Goal: Task Accomplishment & Management: Use online tool/utility

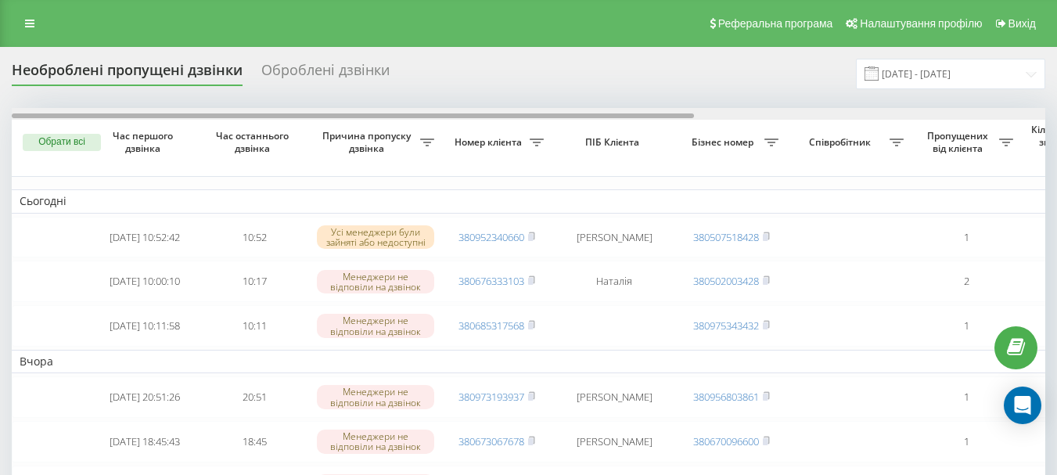
drag, startPoint x: 549, startPoint y: 117, endPoint x: 450, endPoint y: 210, distance: 135.7
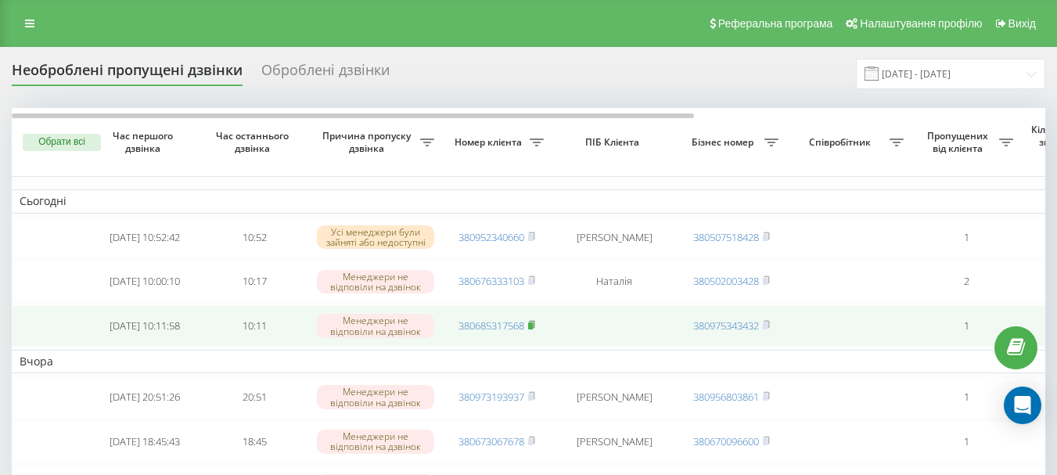
click at [533, 330] on rect at bounding box center [530, 325] width 5 height 7
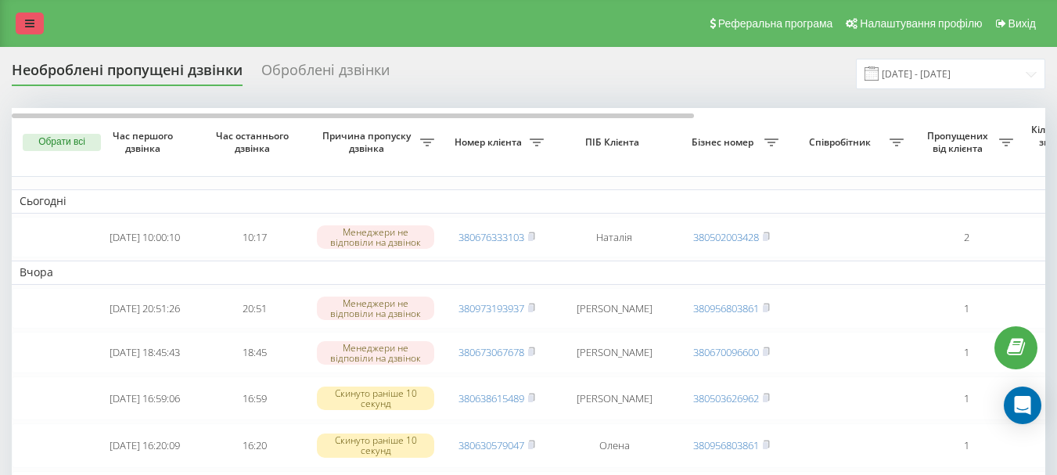
click at [28, 18] on icon at bounding box center [29, 23] width 9 height 11
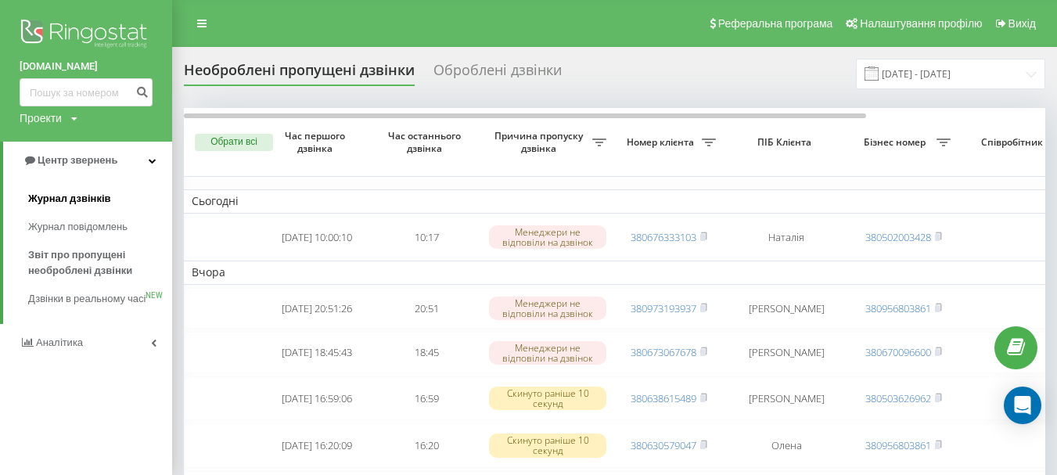
click at [80, 201] on span "Журнал дзвінків" at bounding box center [69, 199] width 83 height 16
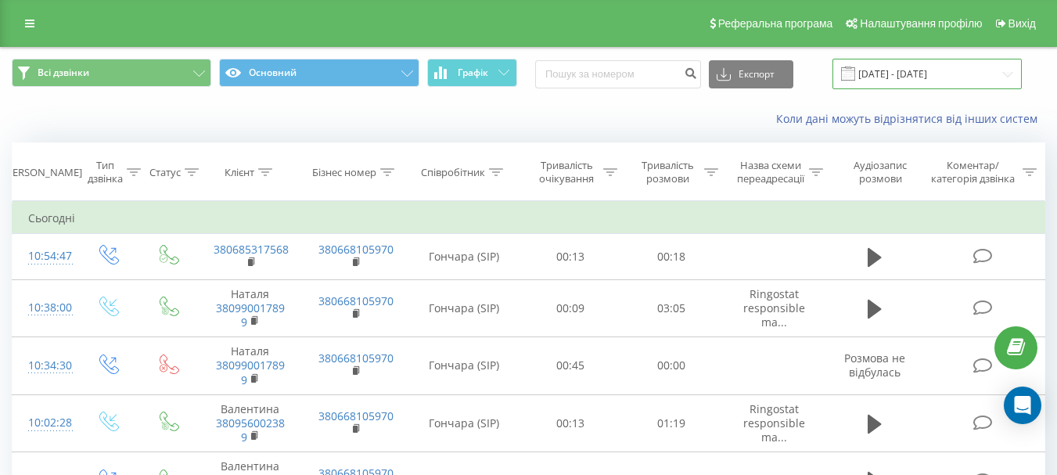
click at [891, 71] on input "[DATE] - [DATE]" at bounding box center [927, 74] width 189 height 31
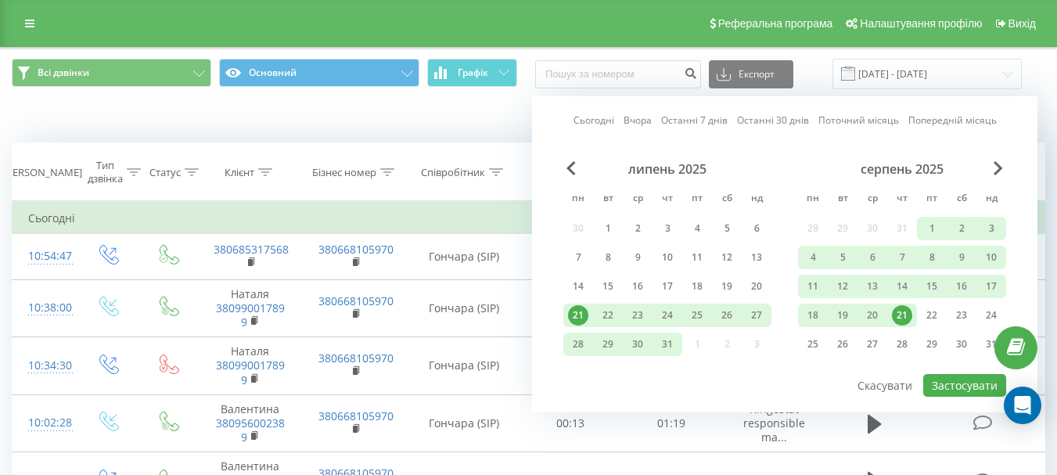
click at [600, 125] on link "Сьогодні" at bounding box center [594, 120] width 41 height 15
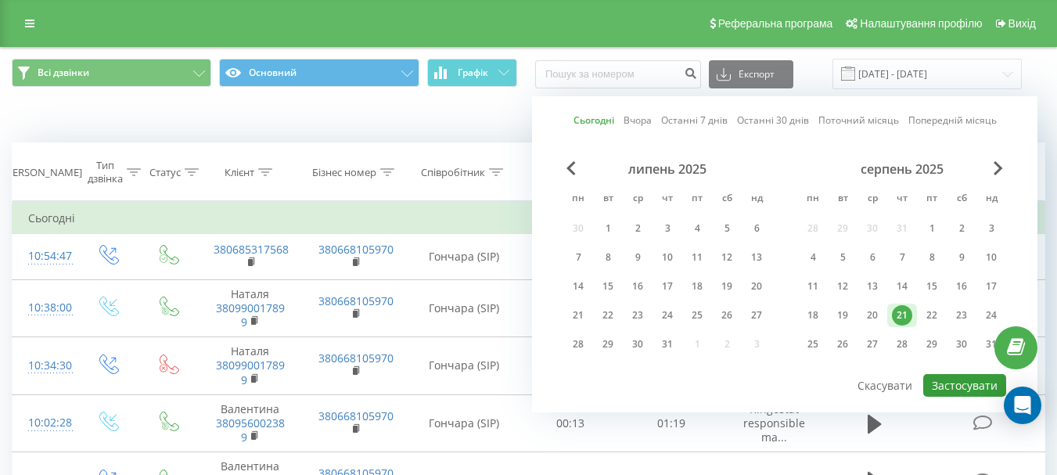
click at [950, 391] on button "Застосувати" at bounding box center [965, 385] width 83 height 23
type input "[DATE] - [DATE]"
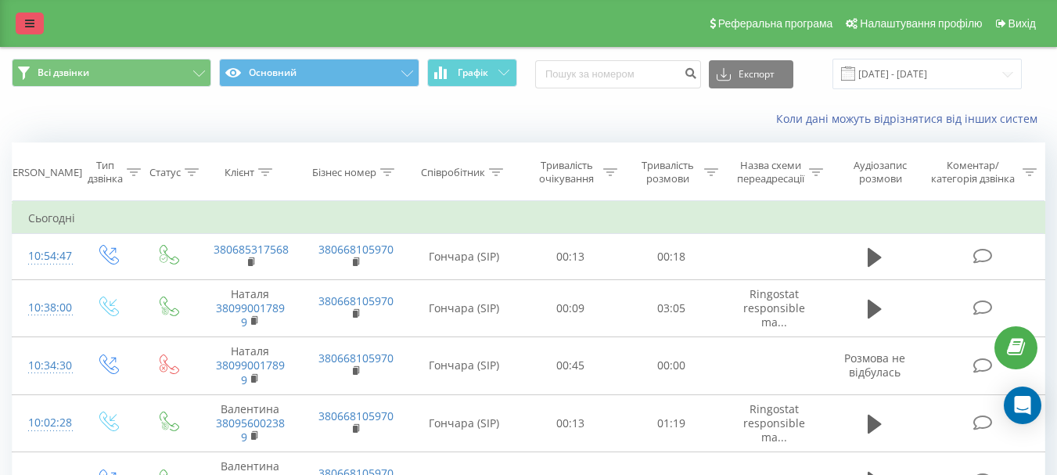
click at [26, 23] on icon at bounding box center [29, 23] width 9 height 11
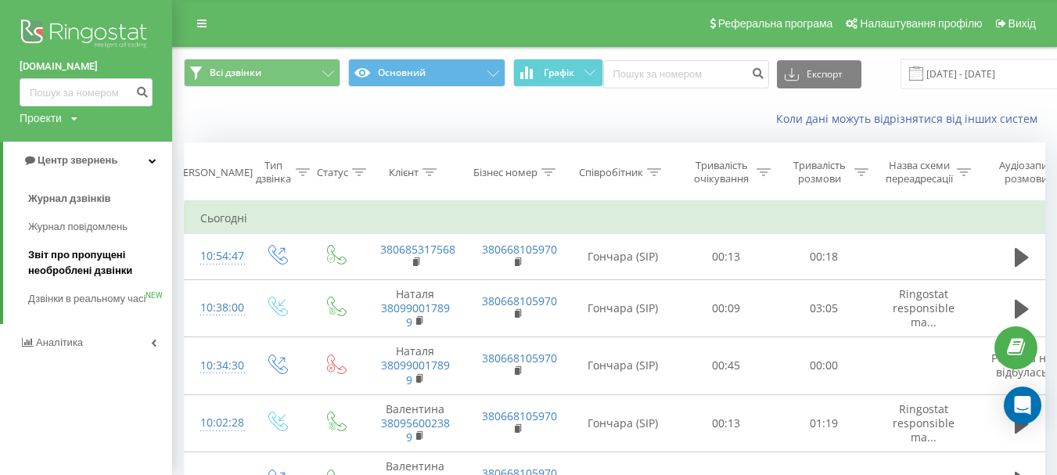
click at [95, 261] on span "Звіт про пропущені необроблені дзвінки" at bounding box center [96, 262] width 136 height 31
